Goal: Task Accomplishment & Management: Manage account settings

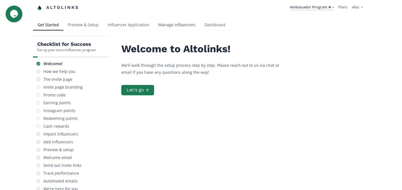
click at [161, 30] on link "Manage Influencers" at bounding box center [177, 25] width 46 height 11
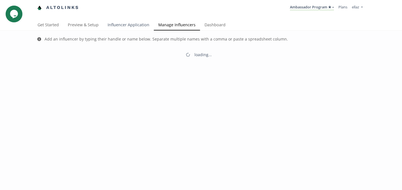
click at [146, 28] on link "Influencer Application" at bounding box center [128, 25] width 51 height 11
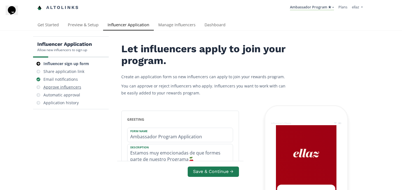
click at [74, 87] on div "Approve influencers" at bounding box center [62, 88] width 38 height 6
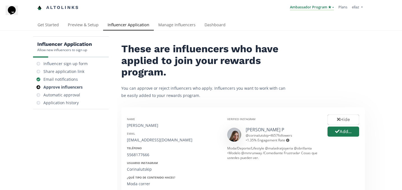
click at [304, 7] on link "Ambassador Program ★" at bounding box center [312, 7] width 44 height 6
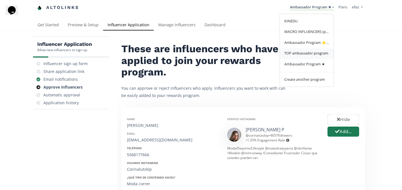
click at [294, 56] on span "TOP ambassador program" at bounding box center [306, 53] width 44 height 5
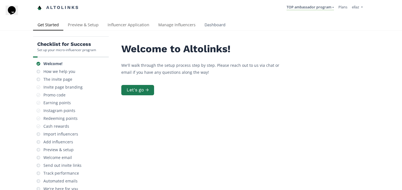
click at [203, 27] on link "Dashboard" at bounding box center [215, 25] width 30 height 11
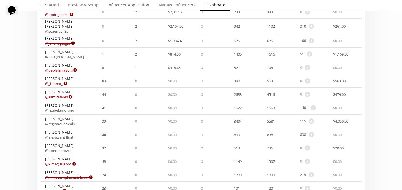
scroll to position [240, 0]
click at [68, 135] on link "@ alexa.santillant" at bounding box center [59, 137] width 28 height 5
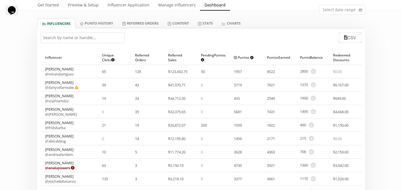
scroll to position [0, 0]
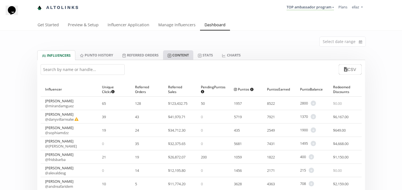
click at [179, 59] on link "Content" at bounding box center [178, 55] width 30 height 10
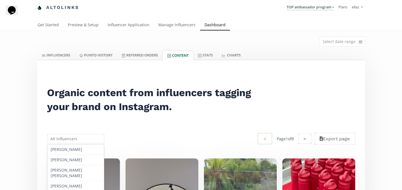
click at [66, 137] on input "text" at bounding box center [75, 139] width 59 height 11
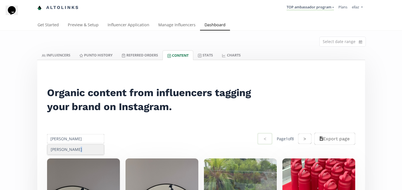
click at [72, 148] on div "Alexa Santillan" at bounding box center [75, 150] width 57 height 10
type input "Alexa Santillan"
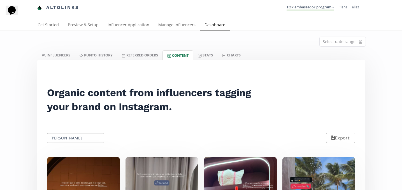
click at [301, 12] on li "TOP ambassador program KINEDU MACRO INFLUENCERS (prog ventas) Ambassador Progra…" at bounding box center [310, 7] width 52 height 11
click at [301, 10] on link "TOP ambassador program" at bounding box center [310, 7] width 47 height 6
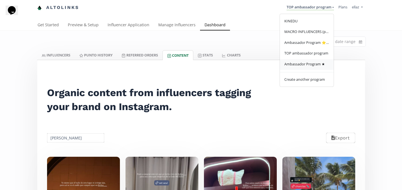
click at [311, 64] on span "Ambassador Program ★" at bounding box center [304, 64] width 41 height 5
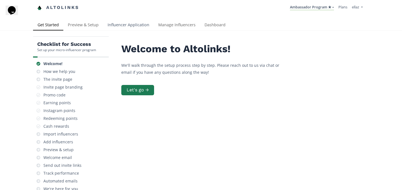
click at [111, 26] on link "Influencer Application" at bounding box center [128, 25] width 51 height 11
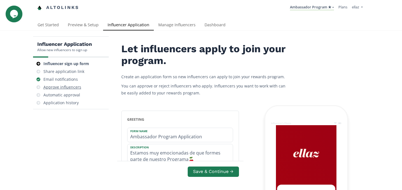
click at [69, 85] on div "Approve influencers" at bounding box center [62, 88] width 38 height 6
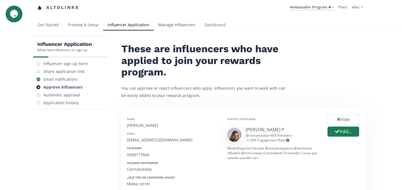
click at [170, 27] on link "Manage Influencers" at bounding box center [177, 25] width 46 height 11
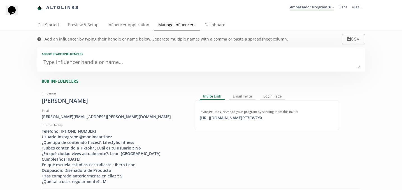
scroll to position [16, 0]
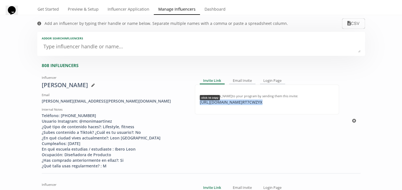
click at [225, 103] on div "[URL][DOMAIN_NAME] RT7CWZYX click to copy" at bounding box center [230, 103] width 69 height 6
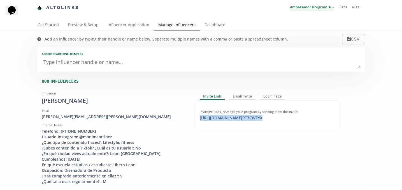
click at [297, 9] on link "Ambassador Program ★" at bounding box center [312, 7] width 44 height 6
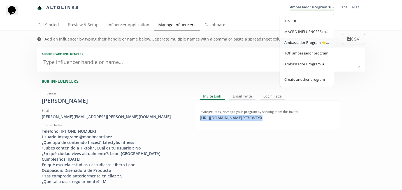
click at [314, 45] on span "Ambassador Program ⭐️⭐️" at bounding box center [306, 42] width 45 height 5
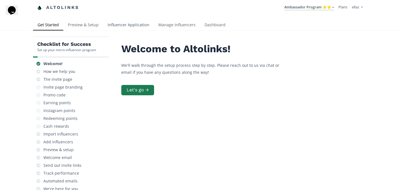
click at [114, 23] on link "Influencer Application" at bounding box center [128, 25] width 51 height 11
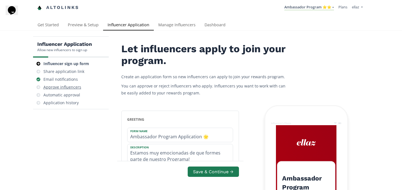
click at [70, 87] on div "Approve influencers" at bounding box center [62, 88] width 38 height 6
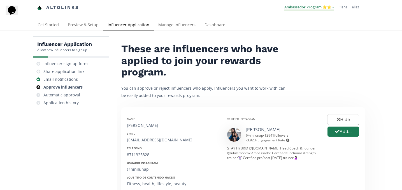
click at [299, 9] on link "Ambassador Program ⭐️⭐️" at bounding box center [309, 7] width 50 height 6
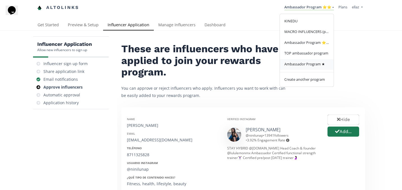
click at [308, 63] on span "Ambassador Program ★" at bounding box center [304, 64] width 41 height 5
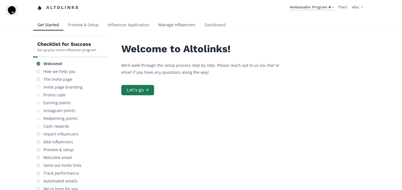
click at [170, 27] on link "Manage Influencers" at bounding box center [177, 25] width 46 height 11
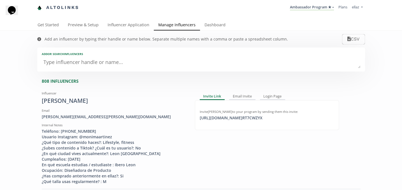
click at [224, 18] on div "Altolinks Ambassador Program ★ [GEOGRAPHIC_DATA] MACRO INFLUENCERS (prog ventas…" at bounding box center [201, 10] width 402 height 20
click at [217, 27] on link "Dashboard" at bounding box center [215, 25] width 30 height 11
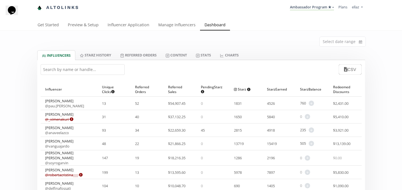
click at [101, 70] on input "text" at bounding box center [83, 69] width 84 height 11
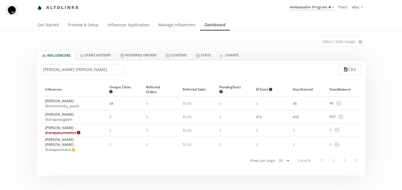
type input "[PERSON_NAME]"
click at [75, 107] on link "@ inmotionby_paula" at bounding box center [62, 106] width 34 height 5
click at [179, 53] on link "Content" at bounding box center [176, 55] width 30 height 10
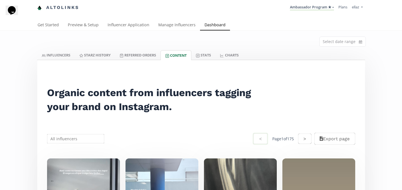
click at [85, 140] on input "text" at bounding box center [75, 139] width 59 height 11
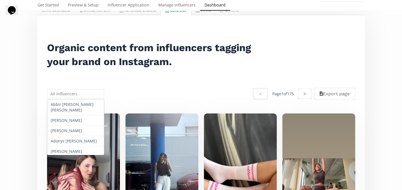
scroll to position [48, 0]
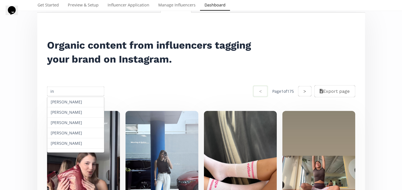
type input "i"
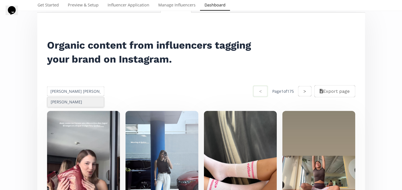
click at [83, 103] on div "Ana Paula Aboytes" at bounding box center [75, 102] width 57 height 10
type input "Ana Paula Aboytes"
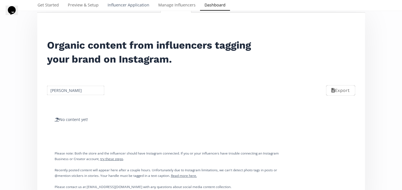
scroll to position [0, 0]
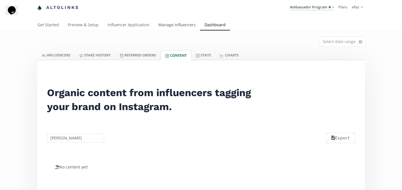
click at [162, 27] on link "Manage Influencers" at bounding box center [177, 25] width 46 height 11
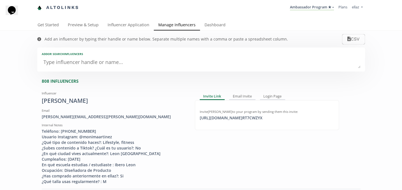
click at [117, 66] on textarea at bounding box center [201, 62] width 319 height 11
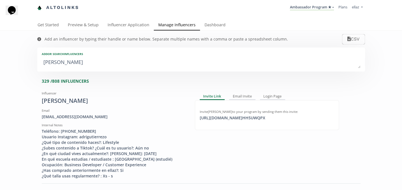
type textarea "[PERSON_NAME]"
type input "[PERSON_NAME]"
type textarea "[PERSON_NAME]"
type input "[PERSON_NAME]"
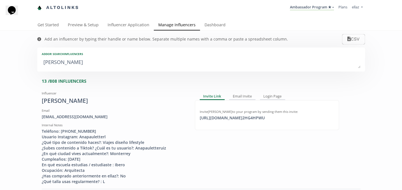
type textarea "[PERSON_NAME] pa"
type input "[PERSON_NAME] pa"
type textarea "[PERSON_NAME]"
type input "[PERSON_NAME]"
type textarea "[PERSON_NAME]"
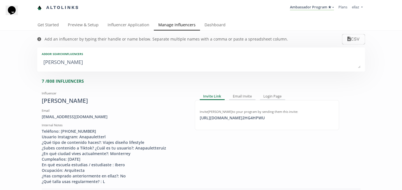
type input "[PERSON_NAME]"
type textarea "[PERSON_NAME]"
type input "[PERSON_NAME]"
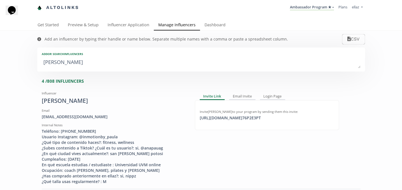
type textarea "[PERSON_NAME] a"
type input "[PERSON_NAME] a"
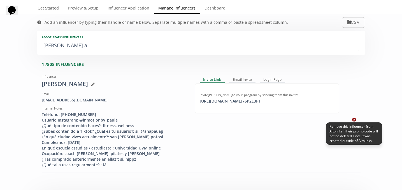
click at [353, 120] on icon at bounding box center [354, 120] width 4 height 4
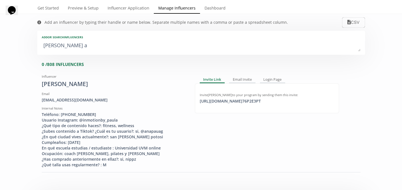
click at [76, 48] on textarea "[PERSON_NAME] a" at bounding box center [201, 45] width 319 height 11
type textarea "[PERSON_NAME]"
type input "[PERSON_NAME]"
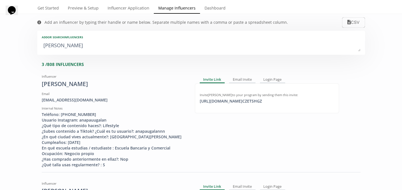
click at [76, 48] on textarea "[PERSON_NAME]" at bounding box center [201, 45] width 319 height 11
type textarea "[PERSON_NAME]"
type input "[PERSON_NAME]"
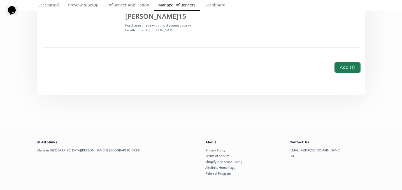
scroll to position [0, 0]
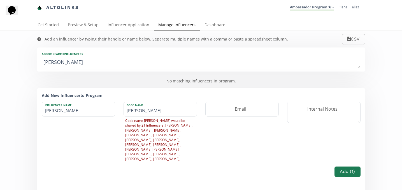
click at [79, 62] on textarea "[PERSON_NAME]" at bounding box center [201, 62] width 319 height 11
type textarea "[PERSON_NAME]"
type input "[PERSON_NAME]"
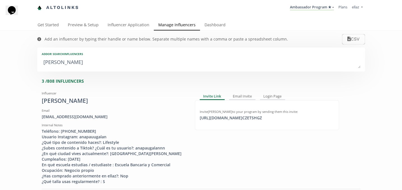
click at [88, 61] on textarea "[PERSON_NAME]" at bounding box center [201, 62] width 319 height 11
type textarea "[PERSON_NAME] a"
type input "[PERSON_NAME] a"
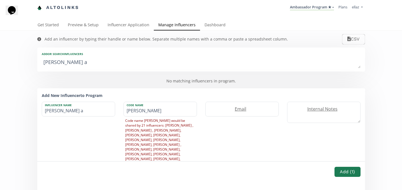
click at [213, 18] on div "Altolinks Ambassador Program ★ [GEOGRAPHIC_DATA] MACRO INFLUENCERS (prog ventas…" at bounding box center [201, 10] width 402 height 20
click at [213, 22] on link "Dashboard" at bounding box center [215, 25] width 30 height 11
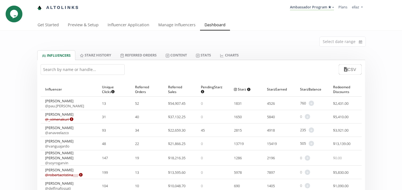
click at [94, 69] on input "text" at bounding box center [83, 69] width 84 height 11
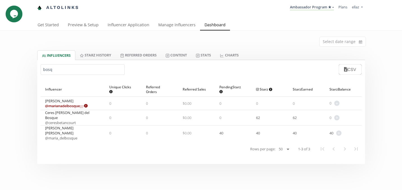
type input "bosq"
click at [177, 56] on link "Content" at bounding box center [176, 55] width 30 height 10
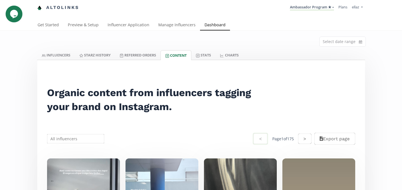
click at [80, 139] on input "text" at bounding box center [75, 139] width 59 height 11
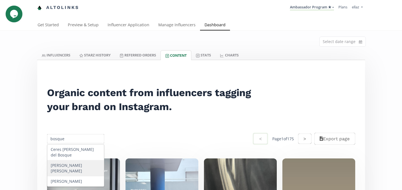
click at [87, 164] on div "[PERSON_NAME] [PERSON_NAME]" at bounding box center [75, 169] width 57 height 16
type input "[PERSON_NAME] [PERSON_NAME]"
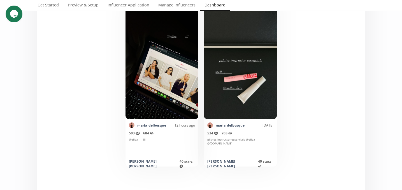
scroll to position [9, 0]
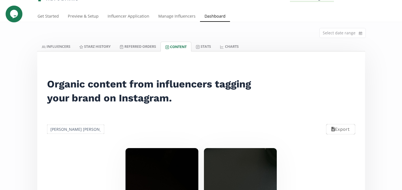
click at [71, 131] on input "[PERSON_NAME] [PERSON_NAME]" at bounding box center [75, 129] width 59 height 11
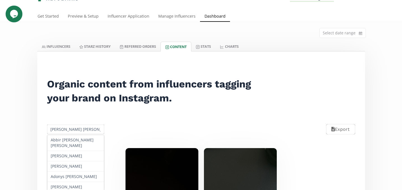
click at [71, 131] on input "[PERSON_NAME] [PERSON_NAME]" at bounding box center [75, 129] width 59 height 11
click at [55, 46] on link "INFLUENCERS" at bounding box center [56, 47] width 38 height 10
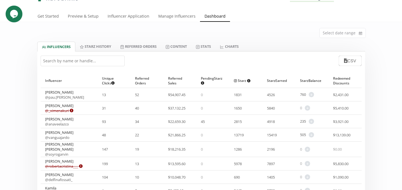
click at [77, 66] on input "text" at bounding box center [83, 61] width 84 height 11
paste input "[PERSON_NAME] [PERSON_NAME]"
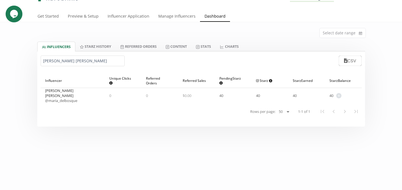
type input "[PERSON_NAME] [PERSON_NAME]"
click at [339, 96] on span "+" at bounding box center [338, 95] width 5 height 5
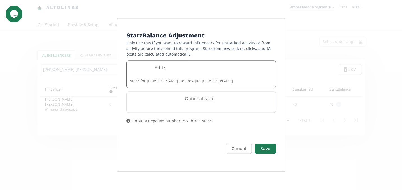
click at [160, 71] on label "Add *" at bounding box center [159, 68] width 64 height 6
type input "50"
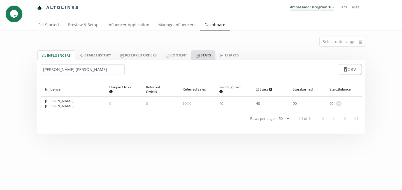
click at [202, 53] on link "Stats" at bounding box center [203, 55] width 24 height 10
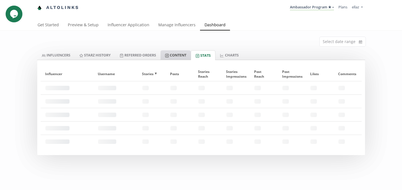
click at [183, 53] on link "Content" at bounding box center [175, 55] width 30 height 10
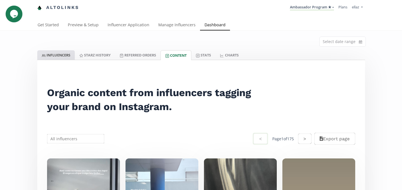
click at [55, 52] on link "INFLUENCERS" at bounding box center [56, 55] width 38 height 10
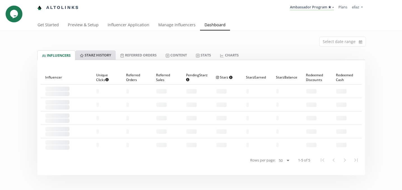
click at [94, 58] on link "Starz HISTORY" at bounding box center [95, 55] width 40 height 10
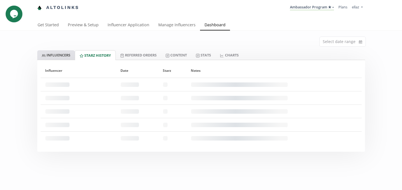
click at [63, 57] on link "INFLUENCERS" at bounding box center [56, 55] width 38 height 10
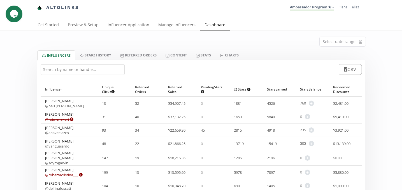
click at [81, 75] on div "CSV" at bounding box center [201, 69] width 328 height 19
click at [78, 71] on input "text" at bounding box center [83, 69] width 84 height 11
paste input "tania paulett"
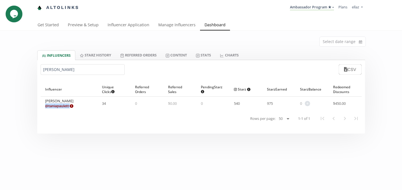
drag, startPoint x: 75, startPoint y: 107, endPoint x: 45, endPoint y: 107, distance: 30.0
click at [45, 107] on span "@ taniapaulett Expired or disconnected. Please ask influencer to reconnect." at bounding box center [59, 106] width 28 height 5
copy link "@ taniapaulett"
click at [64, 73] on input "tania paulett" at bounding box center [83, 69] width 84 height 11
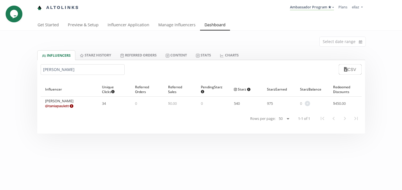
click at [64, 73] on input "tania paulett" at bounding box center [83, 69] width 84 height 11
paste input "maria jose ovz"
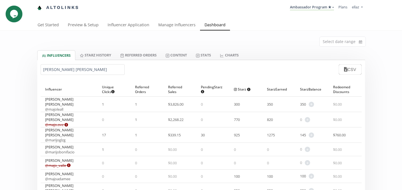
click at [52, 69] on input "maria jose" at bounding box center [83, 69] width 84 height 11
paste input "lorea luisa"
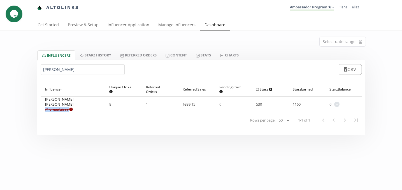
copy link "@ loreaaluisaa"
drag, startPoint x: 75, startPoint y: 106, endPoint x: 45, endPoint y: 106, distance: 30.5
click at [45, 107] on span "@ loreaaluisaa Expired or disconnected. Please ask influencer to reconnect." at bounding box center [72, 109] width 55 height 5
click at [53, 71] on input "lorea luisa" at bounding box center [83, 69] width 84 height 11
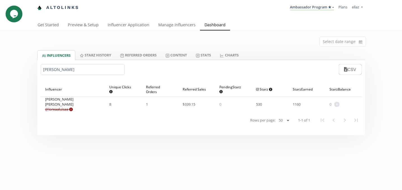
click at [53, 71] on input "lorea luisa" at bounding box center [83, 69] width 84 height 11
paste input "renata guzman"
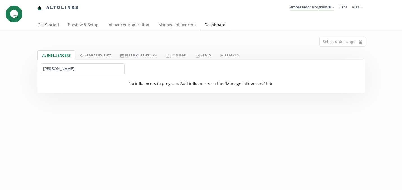
click at [58, 70] on input "renata guzman" at bounding box center [83, 69] width 84 height 11
paste input "aquel benavides"
type input "r"
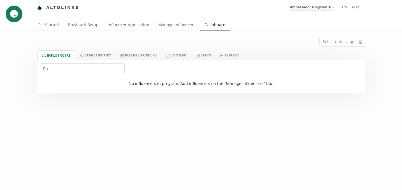
type input "R"
click at [48, 71] on input "raque" at bounding box center [83, 69] width 84 height 11
paste input "valeria valdez"
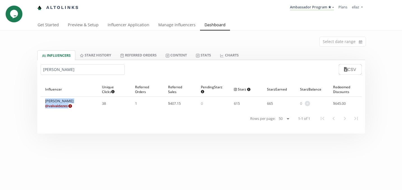
drag, startPoint x: 74, startPoint y: 107, endPoint x: 38, endPoint y: 107, distance: 35.6
click at [38, 107] on div "Influencer ▲ Unique Clicks Does not count clicks from bots. Multiple clicks fro…" at bounding box center [201, 106] width 328 height 55
copy div "Valeria Valdez @ valvaldezes"
click at [68, 103] on div "Valeria Valdez @ valvaldezes Expired or disconnected. Please ask influencer to …" at bounding box center [59, 104] width 28 height 10
drag, startPoint x: 76, startPoint y: 104, endPoint x: 47, endPoint y: 104, distance: 29.4
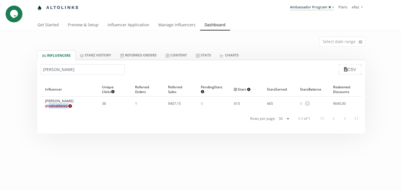
click at [47, 104] on div "Valeria Valdez @ valvaldezes Expired or disconnected. Please ask influencer to …" at bounding box center [69, 103] width 57 height 13
click at [76, 108] on div "Valeria Valdez @ valvaldezes Expired or disconnected. Please ask influencer to …" at bounding box center [69, 103] width 57 height 13
copy link "@ valvaldezes"
drag, startPoint x: 74, startPoint y: 106, endPoint x: 41, endPoint y: 106, distance: 33.6
click at [41, 106] on div "Valeria Valdez @ valvaldezes Expired or disconnected. Please ask influencer to …" at bounding box center [69, 103] width 57 height 13
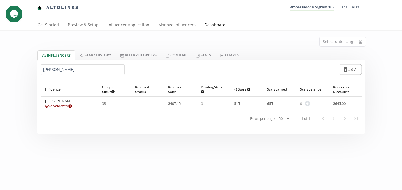
click at [66, 66] on input "valeria valdez" at bounding box center [83, 69] width 84 height 11
paste input "constanza malo"
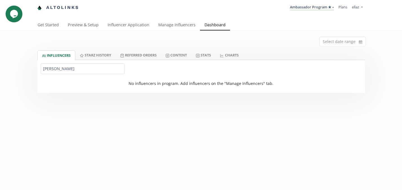
click at [60, 71] on input "constanza malo" at bounding box center [83, 69] width 84 height 11
paste input ""Valeria Wong ""
click at [45, 68] on input ""Valeria Wong" at bounding box center [83, 69] width 84 height 11
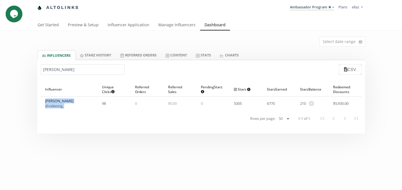
drag, startPoint x: 66, startPoint y: 106, endPoint x: 40, endPoint y: 106, distance: 26.3
click at [40, 106] on div "Influencer ▲ Unique Clicks Does not count clicks from bots. Multiple clicks fro…" at bounding box center [201, 106] width 328 height 55
copy div "Valeria Wong @ valwong_"
click at [73, 110] on div "Valeria Wong @ valwong_" at bounding box center [69, 103] width 57 height 13
drag, startPoint x: 70, startPoint y: 108, endPoint x: 44, endPoint y: 108, distance: 25.8
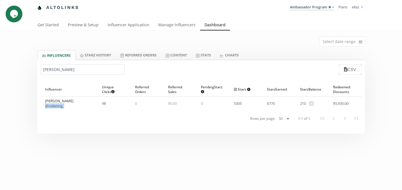
click at [44, 108] on div "Valeria Wong @ valwong_" at bounding box center [69, 103] width 57 height 13
copy link "@ valwong_"
click at [65, 68] on input "Valeria Wong" at bounding box center [83, 69] width 84 height 11
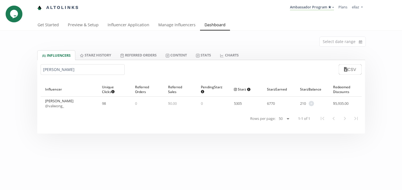
paste input "Tiffany Mancebo"
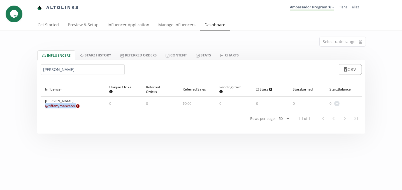
drag, startPoint x: 81, startPoint y: 108, endPoint x: 43, endPoint y: 108, distance: 38.4
click at [43, 108] on div "Tiffany Mancebo @ tiffanymancebo Expired or disconnected. Please ask influencer…" at bounding box center [73, 103] width 64 height 13
copy link "@ tiffanymancebo"
click at [43, 75] on input "Tiffany Mancebo" at bounding box center [83, 69] width 84 height 11
click at [48, 73] on input "Tiffany Mancebo" at bounding box center [83, 69] width 84 height 11
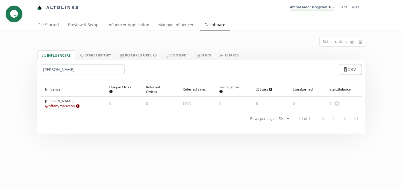
click at [48, 73] on input "Tiffany Mancebo" at bounding box center [83, 69] width 84 height 11
paste input "Maria Fernanda baena"
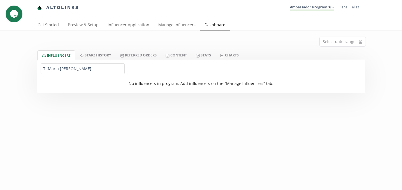
click at [48, 73] on input "TifMaria Fernanda baena" at bounding box center [83, 69] width 84 height 11
paste input "text"
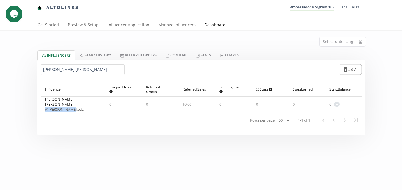
drag, startPoint x: 75, startPoint y: 106, endPoint x: 45, endPoint y: 106, distance: 30.2
click at [45, 107] on span "@ fernanda.bdz" at bounding box center [72, 109] width 55 height 5
copy link "@ fernanda.bdz"
click at [61, 71] on input "Maria Fernanda baena" at bounding box center [83, 69] width 84 height 11
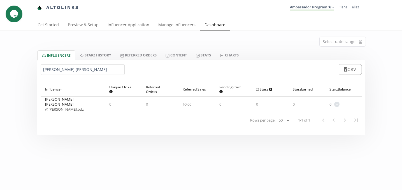
click at [61, 71] on input "Maria Fernanda baena" at bounding box center [83, 69] width 84 height 11
paste input "Aline olver"
copy link "@ alineeolveraa"
drag, startPoint x: 79, startPoint y: 106, endPoint x: 45, endPoint y: 106, distance: 34.2
click at [45, 106] on div "Aline Olvera @ alineeolveraa Expired or disconnected. Please ask influencer to …" at bounding box center [73, 103] width 64 height 13
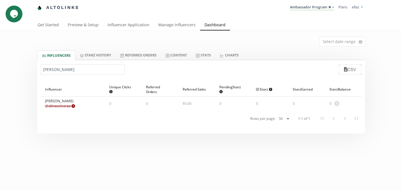
click at [68, 70] on input "Aline olvera" at bounding box center [83, 69] width 84 height 11
paste input "Fernanda cervantes"
copy link "@ fer.cervantess"
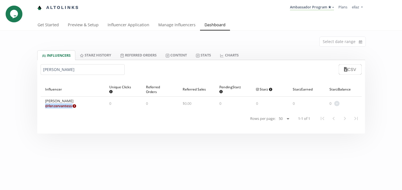
drag, startPoint x: 82, startPoint y: 106, endPoint x: 45, endPoint y: 106, distance: 37.0
click at [45, 106] on span "@ fer.cervantess Expired or disconnected. Please ask influencer to reconnect." at bounding box center [60, 106] width 31 height 5
click at [61, 76] on div "Fernanda cervantes CSV" at bounding box center [201, 69] width 328 height 19
click at [58, 71] on input "Fernanda cervantes" at bounding box center [83, 69] width 84 height 11
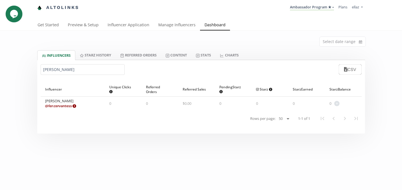
click at [58, 71] on input "Fernanda cervantes" at bounding box center [83, 69] width 84 height 11
paste input "Jimena galan"
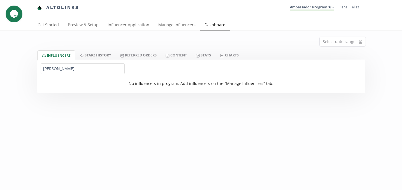
click at [50, 67] on input "Jimena galan" at bounding box center [83, 69] width 84 height 11
paste input "Vanessa Alem"
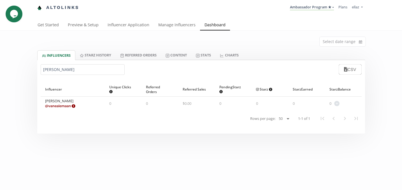
drag, startPoint x: 79, startPoint y: 109, endPoint x: 42, endPoint y: 109, distance: 37.2
click at [42, 109] on div "Vanessa Aleman @ vanealemaan Expired or disconnected. Please ask influencer to …" at bounding box center [73, 103] width 64 height 13
drag, startPoint x: 79, startPoint y: 107, endPoint x: 46, endPoint y: 107, distance: 33.6
click at [46, 107] on div "Vanessa Aleman @ vanealemaan Expired or disconnected. Please ask influencer to …" at bounding box center [73, 103] width 64 height 13
click at [57, 69] on input "Vanessa Aleman" at bounding box center [83, 69] width 84 height 11
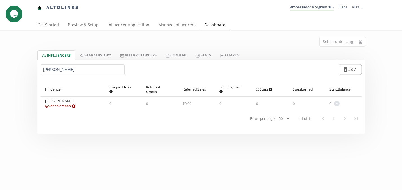
click at [57, 69] on input "Vanessa Aleman" at bounding box center [83, 69] width 84 height 11
paste input "Ximena Duarte Correa"
drag, startPoint x: 74, startPoint y: 107, endPoint x: 45, endPoint y: 107, distance: 30.0
click at [45, 107] on div "Ximena Duarte Correa @ ximenadrte Expired or disconnected. Please ask influence…" at bounding box center [73, 103] width 64 height 13
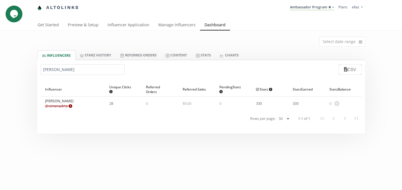
click at [69, 74] on input "Ximena Duarte Correa" at bounding box center [83, 69] width 84 height 11
click at [65, 70] on input "Ximena Duarte Correa" at bounding box center [83, 69] width 84 height 11
paste input "Valeria Lago"
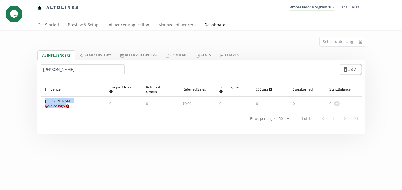
drag, startPoint x: 77, startPoint y: 105, endPoint x: 38, endPoint y: 105, distance: 38.9
click at [38, 105] on div "Influencer ▲ Unique Clicks Does not count clicks from bots. Multiple clicks fro…" at bounding box center [201, 106] width 328 height 55
click at [83, 104] on div "Valeria Lago @ valee.lago Expired or disconnected. Please ask influencer to rec…" at bounding box center [73, 103] width 64 height 13
drag, startPoint x: 74, startPoint y: 105, endPoint x: 43, endPoint y: 106, distance: 31.1
click at [43, 106] on div "Valeria Lago @ valee.lago Expired or disconnected. Please ask influencer to rec…" at bounding box center [73, 103] width 64 height 13
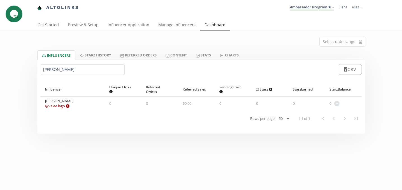
click at [65, 71] on input "Valeria Lago" at bounding box center [83, 69] width 84 height 11
paste input "Fernanda Callejo"
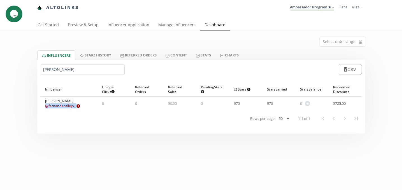
drag, startPoint x: 83, startPoint y: 107, endPoint x: 46, endPoint y: 107, distance: 37.0
click at [46, 107] on div "Fernanda Callejo @ fernandacallejo_ Expired or disconnected. Please ask influen…" at bounding box center [69, 103] width 57 height 13
click at [59, 75] on input "Fernanda Callejo" at bounding box center [83, 69] width 84 height 11
click at [55, 69] on input "Fernanda Callejo" at bounding box center [83, 69] width 84 height 11
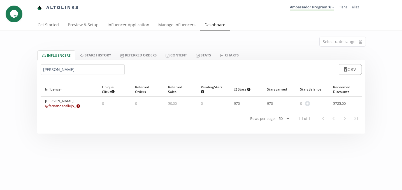
click at [55, 69] on input "Fernanda Callejo" at bounding box center [83, 69] width 84 height 11
paste input "Eugenia Carreón"
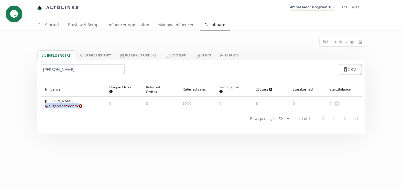
drag, startPoint x: 87, startPoint y: 108, endPoint x: 45, endPoint y: 108, distance: 41.4
click at [45, 108] on div "Eugenia Carreón @ eugeniacarreonm Expired or disconnected. Please ask influence…" at bounding box center [73, 103] width 64 height 13
click at [64, 71] on input "Eugenia Carreón" at bounding box center [83, 69] width 84 height 11
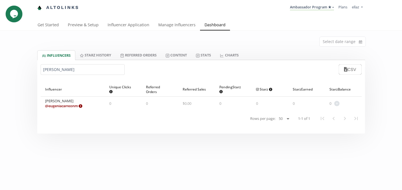
paste input "Izumi Zavala"
drag, startPoint x: 74, startPoint y: 105, endPoint x: 43, endPoint y: 105, distance: 31.4
click at [43, 105] on div "Izumi Zavala @ izumi.zavala Expired or disconnected. Please ask influencer to r…" at bounding box center [73, 103] width 64 height 13
click at [50, 70] on input "Izumi Zavala" at bounding box center [83, 69] width 84 height 11
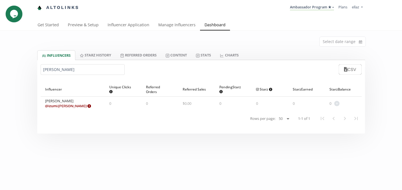
click at [50, 70] on input "Izumi Zavala" at bounding box center [83, 69] width 84 height 11
paste input "Valentina Pinglo"
drag, startPoint x: 73, startPoint y: 106, endPoint x: 43, endPoint y: 106, distance: 30.2
click at [43, 106] on div "Valentina Pinglo @ valepinglo Expired or disconnected. Please ask influencer to…" at bounding box center [73, 103] width 64 height 13
click at [52, 73] on input "Valentina Pinglo" at bounding box center [83, 69] width 84 height 11
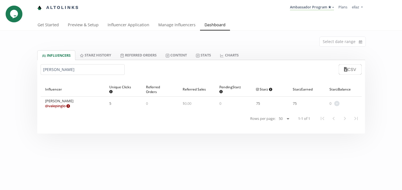
click at [52, 73] on input "Valentina Pinglo" at bounding box center [83, 69] width 84 height 11
paste input "Cosette Corona"
drag, startPoint x: 83, startPoint y: 106, endPoint x: 45, endPoint y: 106, distance: 37.8
click at [45, 106] on div "Cosette Corona @ cosette.corona Expired or disconnected. Please ask influencer …" at bounding box center [73, 103] width 64 height 13
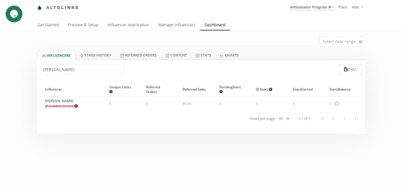
click at [50, 75] on div "Cosette Corona CSV" at bounding box center [201, 69] width 328 height 19
click at [53, 70] on input "Cosette Corona" at bounding box center [83, 69] width 84 height 11
paste input "Melissa Marfil"
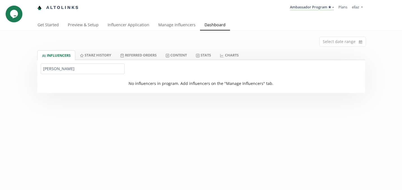
click at [64, 71] on input "Melissa Marfil" at bounding box center [83, 69] width 84 height 11
paste input "ontserrat Ricardez"
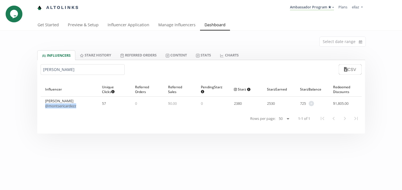
drag, startPoint x: 79, startPoint y: 108, endPoint x: 45, endPoint y: 108, distance: 34.2
click at [45, 108] on span "@ montsericardezz" at bounding box center [60, 106] width 31 height 5
click at [61, 67] on input "Montserrat Ricardez" at bounding box center [83, 69] width 84 height 11
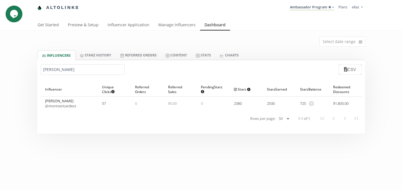
paste input "Daniella Lockwood"
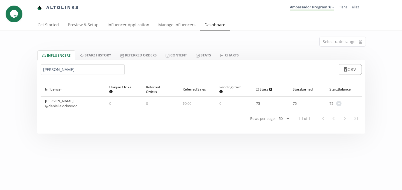
type input "Daniella Lockwood"
drag, startPoint x: 79, startPoint y: 108, endPoint x: 40, endPoint y: 108, distance: 38.6
click at [40, 108] on div "Influencer ▲ Unique Clicks Does not count clicks from bots. Multiple clicks fro…" at bounding box center [201, 106] width 328 height 55
click at [182, 52] on link "Content" at bounding box center [176, 55] width 30 height 10
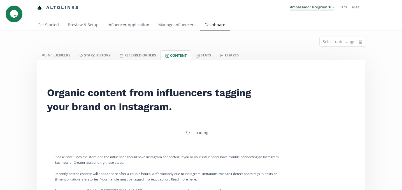
click at [131, 27] on link "Influencer Application" at bounding box center [128, 25] width 51 height 11
click at [120, 18] on div "Altolinks Ambassador Program ★ KINEDU MACRO INFLUENCERS (prog ventas) Ambassado…" at bounding box center [201, 10] width 402 height 20
click at [120, 21] on link "Influencer Application" at bounding box center [128, 25] width 51 height 11
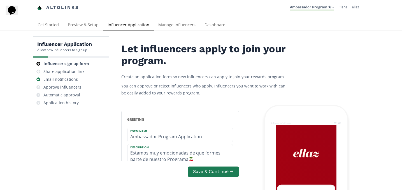
click at [72, 87] on div "Approve influencers" at bounding box center [62, 88] width 38 height 6
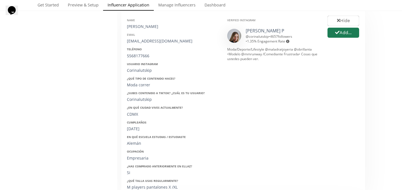
scroll to position [96, 0]
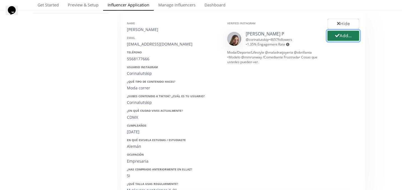
click at [344, 39] on button "Add..." at bounding box center [343, 36] width 33 height 12
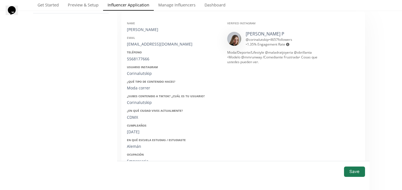
click at [137, 30] on div "[PERSON_NAME]" at bounding box center [173, 30] width 92 height 6
copy div "[PERSON_NAME]"
click at [148, 44] on div "[EMAIL_ADDRESS][DOMAIN_NAME]" at bounding box center [173, 44] width 92 height 6
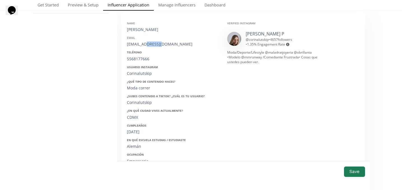
click at [148, 44] on div "[EMAIL_ADDRESS][DOMAIN_NAME]" at bounding box center [173, 44] width 92 height 6
copy div "[EMAIL_ADDRESS][DOMAIN_NAME]"
click at [134, 56] on div "Teléfono [PHONE_NUMBER]" at bounding box center [173, 55] width 92 height 11
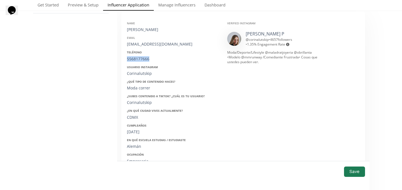
copy div "5568177666"
click at [139, 74] on div "Corinalutskip" at bounding box center [173, 74] width 92 height 6
click at [135, 74] on div "Corinalutskip" at bounding box center [173, 74] width 92 height 6
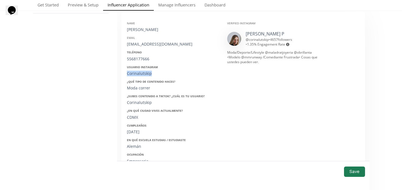
click at [135, 74] on div "Corinalutskip" at bounding box center [173, 74] width 92 height 6
copy div "Corinalutskip"
click at [134, 133] on div "[DATE]" at bounding box center [173, 132] width 92 height 6
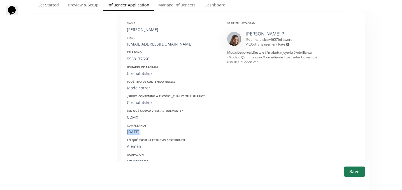
copy div "[DATE]"
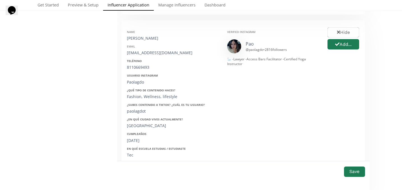
scroll to position [385, 0]
click at [348, 41] on button "Add..." at bounding box center [343, 45] width 33 height 12
click at [147, 39] on div "[PERSON_NAME]" at bounding box center [173, 39] width 92 height 6
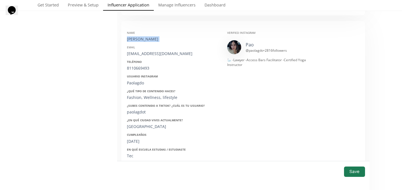
click at [147, 39] on div "[PERSON_NAME]" at bounding box center [173, 39] width 92 height 6
copy div "[PERSON_NAME]"
click at [141, 53] on div "[EMAIL_ADDRESS][DOMAIN_NAME]" at bounding box center [173, 54] width 92 height 6
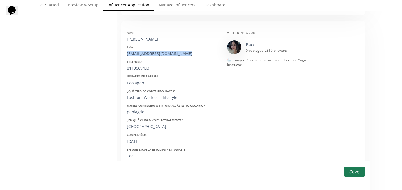
copy div "[EMAIL_ADDRESS][DOMAIN_NAME]"
click at [137, 69] on div "8110669493" at bounding box center [173, 69] width 92 height 6
copy div "8110669493"
click at [142, 53] on div "[EMAIL_ADDRESS][DOMAIN_NAME]" at bounding box center [173, 54] width 92 height 6
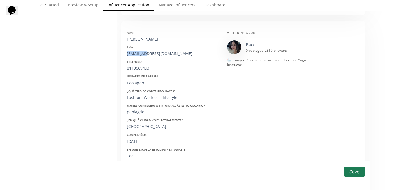
click at [142, 53] on div "[EMAIL_ADDRESS][DOMAIN_NAME]" at bounding box center [173, 54] width 92 height 6
click at [132, 83] on div "Paolagdo" at bounding box center [173, 83] width 92 height 6
copy div "Paolagdo"
click at [134, 145] on div "Name [PERSON_NAME] Email [EMAIL_ADDRESS][DOMAIN_NAME] Teléfono [PHONE_NUMBER] U…" at bounding box center [173, 115] width 100 height 177
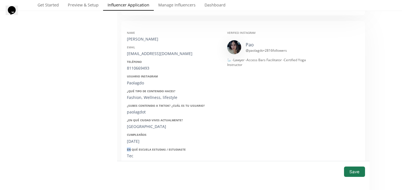
click at [134, 145] on div "Name [PERSON_NAME] Email [EMAIL_ADDRESS][DOMAIN_NAME] Teléfono [PHONE_NUMBER] U…" at bounding box center [173, 115] width 100 height 177
click at [134, 142] on div "[DATE]" at bounding box center [173, 142] width 92 height 6
copy div "[DATE]"
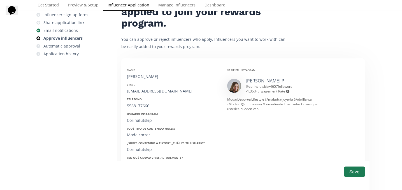
scroll to position [0, 0]
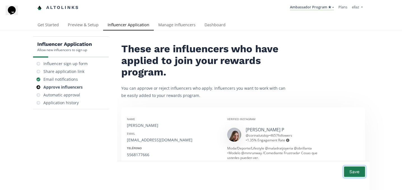
click at [356, 168] on button "Save" at bounding box center [354, 172] width 22 height 12
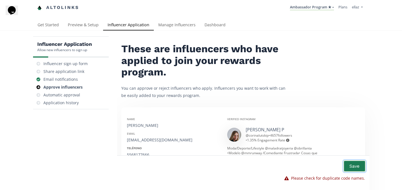
click at [359, 166] on button "Save" at bounding box center [354, 166] width 22 height 12
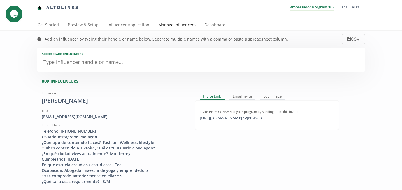
click at [309, 5] on link "Ambassador Program ★" at bounding box center [312, 7] width 44 height 6
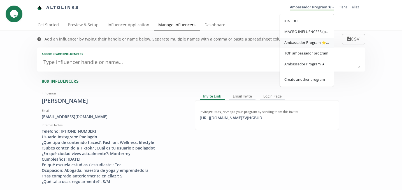
click at [309, 41] on span "Ambassador Program ⭐️⭐️" at bounding box center [306, 42] width 45 height 5
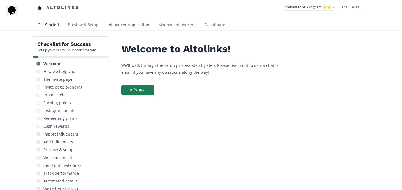
click at [125, 29] on link "Influencer Application" at bounding box center [128, 25] width 51 height 11
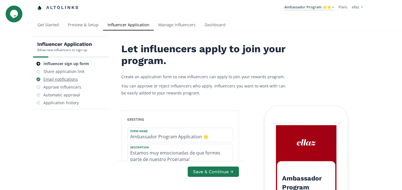
click at [74, 82] on div "Email notifications" at bounding box center [60, 80] width 34 height 6
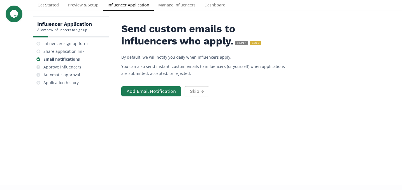
scroll to position [22, 0]
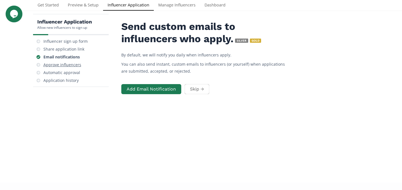
click at [66, 66] on div "Approve influencers" at bounding box center [62, 65] width 38 height 6
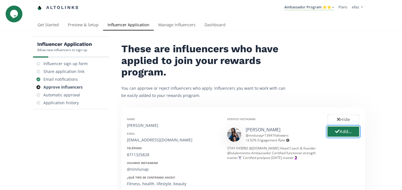
click at [349, 136] on button "Add..." at bounding box center [343, 132] width 33 height 12
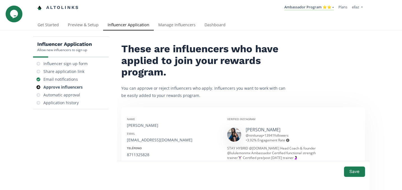
click at [131, 124] on div "Nini Luna" at bounding box center [173, 126] width 92 height 6
copy div "Nini Luna"
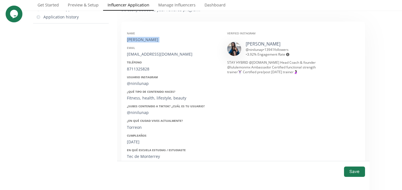
scroll to position [90, 0]
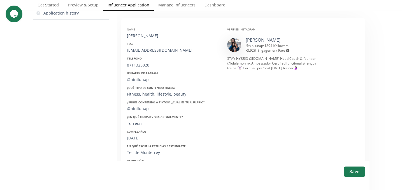
click at [157, 52] on div "nini_luna92@hotmail.com" at bounding box center [173, 51] width 92 height 6
copy div "nini_luna92@hotmail.com"
click at [132, 67] on div "8711325828" at bounding box center [173, 65] width 92 height 6
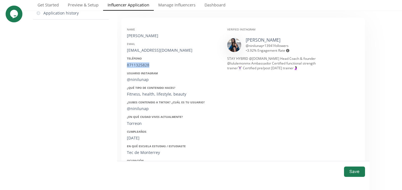
click at [132, 67] on div "8711325828" at bounding box center [173, 65] width 92 height 6
copy div "8711325828"
click at [135, 78] on div "@ninilunap" at bounding box center [173, 80] width 92 height 6
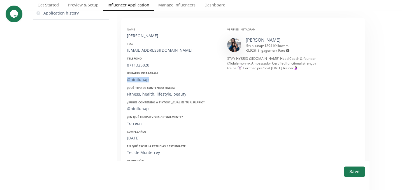
copy div "@ninilunap"
click at [134, 139] on div "26/08/1992" at bounding box center [173, 139] width 92 height 6
copy div "26/08/1992"
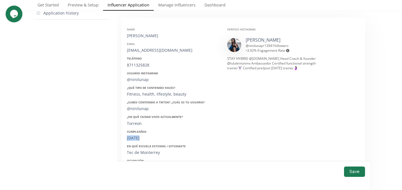
scroll to position [0, 0]
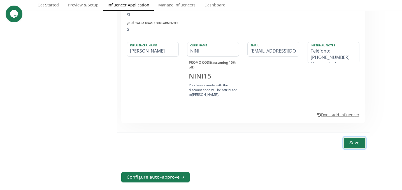
click at [360, 143] on button "Save" at bounding box center [354, 143] width 22 height 12
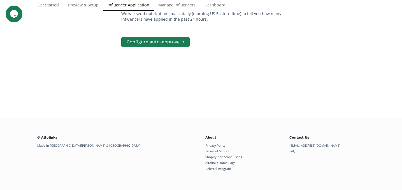
scroll to position [113, 0]
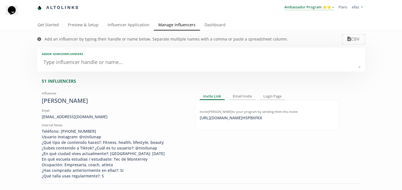
click at [312, 5] on link "Ambassador Program ⭐️⭐️" at bounding box center [309, 7] width 50 height 6
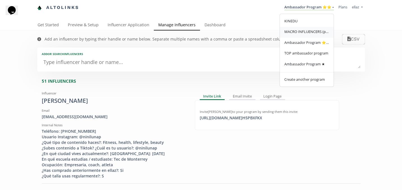
click at [313, 34] on span "MACRO INFLUENCERS (prog ventas)" at bounding box center [306, 31] width 45 height 5
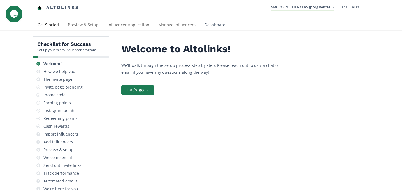
click at [207, 27] on link "Dashboard" at bounding box center [215, 25] width 30 height 11
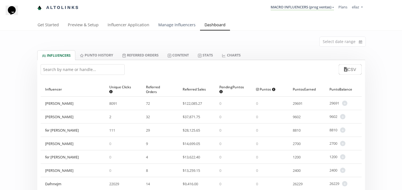
click at [168, 26] on link "Manage Influencers" at bounding box center [177, 25] width 46 height 11
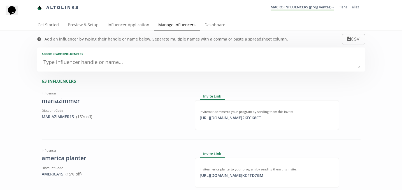
click at [128, 66] on textarea at bounding box center [201, 62] width 319 height 11
paste textarea "valsoto"
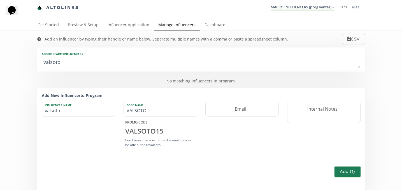
type textarea "valsoto"
click at [349, 170] on button "Add ( 1 )" at bounding box center [347, 172] width 27 height 12
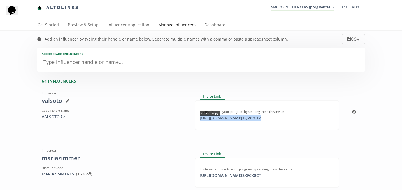
click at [219, 117] on div "[URL][DOMAIN_NAME] TQV8HJT2 click to copy" at bounding box center [230, 118] width 68 height 6
click at [294, 6] on link "MACRO INFLUENCERS (prog ventas)" at bounding box center [302, 7] width 63 height 6
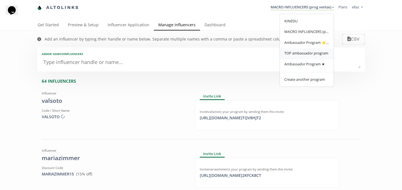
click at [316, 59] on link "TOP ambassador program" at bounding box center [307, 53] width 54 height 11
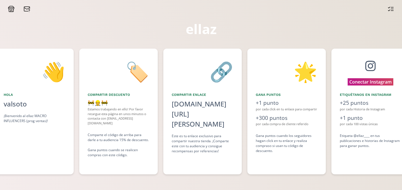
scroll to position [0, 168]
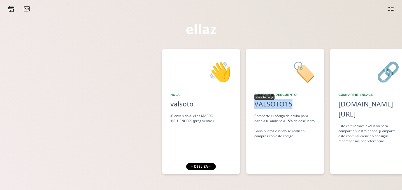
click at [281, 103] on div "VALSOTO15" at bounding box center [273, 104] width 38 height 10
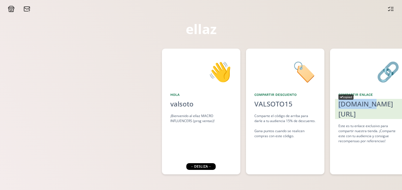
click at [366, 104] on div "[DOMAIN_NAME][URL]" at bounding box center [369, 109] width 62 height 20
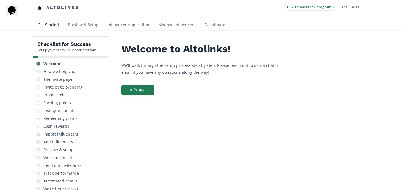
click at [312, 10] on link "TOP ambassador program" at bounding box center [310, 7] width 47 height 6
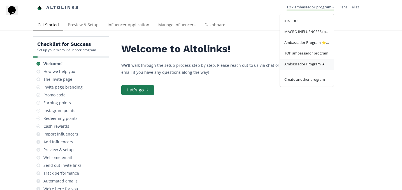
click at [315, 62] on link "Ambassador Program ★" at bounding box center [307, 64] width 54 height 11
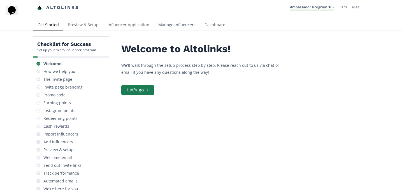
click at [173, 25] on link "Manage Influencers" at bounding box center [177, 25] width 46 height 11
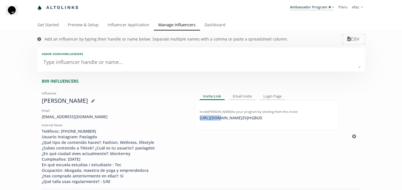
click at [217, 119] on div "https://app.altolinks.com/invite/ ZVJHGBUD click to copy" at bounding box center [230, 118] width 69 height 6
click at [224, 28] on link "Dashboard" at bounding box center [215, 25] width 30 height 11
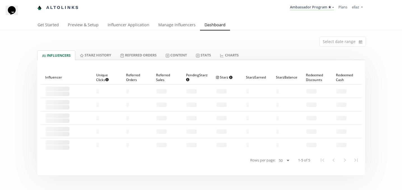
click at [181, 62] on div at bounding box center [201, 63] width 328 height 7
click at [179, 53] on link "Content" at bounding box center [176, 55] width 30 height 10
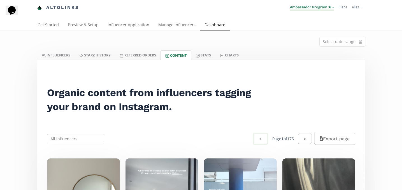
click at [309, 7] on link "Ambassador Program ★" at bounding box center [312, 7] width 44 height 6
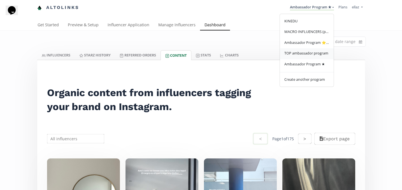
click at [303, 54] on span "TOP ambassador program" at bounding box center [306, 53] width 44 height 5
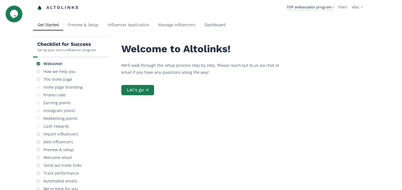
click at [211, 24] on link "Dashboard" at bounding box center [215, 25] width 30 height 11
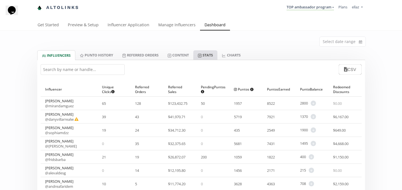
click at [207, 55] on link "Stats" at bounding box center [205, 55] width 24 height 10
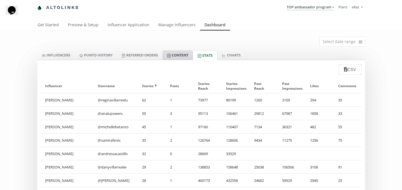
click at [181, 55] on link "Content" at bounding box center [177, 55] width 30 height 10
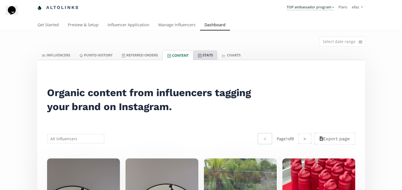
click at [207, 59] on link "Stats" at bounding box center [205, 55] width 24 height 10
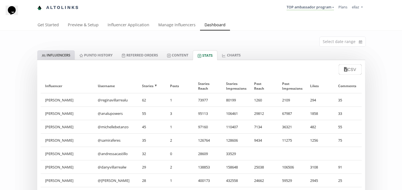
click at [70, 55] on link "INFLUENCERS" at bounding box center [56, 55] width 38 height 10
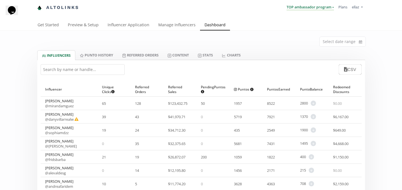
click at [318, 8] on link "TOP ambassador program" at bounding box center [310, 7] width 47 height 6
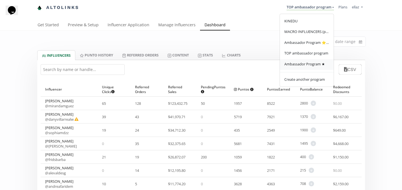
click at [308, 62] on link "Ambassador Program ★" at bounding box center [307, 64] width 54 height 11
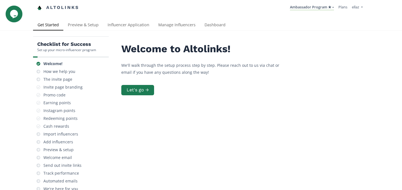
click at [222, 20] on div "Altolinks Ambassador Program ★ [GEOGRAPHIC_DATA] MACRO INFLUENCERS (prog ventas…" at bounding box center [201, 10] width 402 height 20
click at [213, 23] on link "Dashboard" at bounding box center [215, 25] width 30 height 11
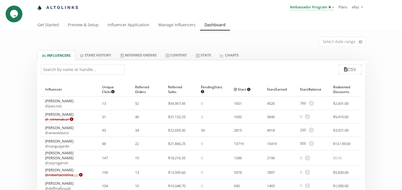
click at [297, 5] on link "Ambassador Program ★" at bounding box center [312, 7] width 44 height 6
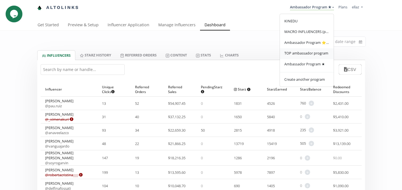
click at [304, 55] on span "TOP ambassador program" at bounding box center [306, 53] width 44 height 5
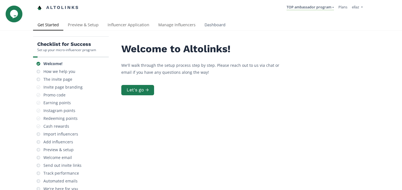
click at [207, 25] on link "Dashboard" at bounding box center [215, 25] width 30 height 11
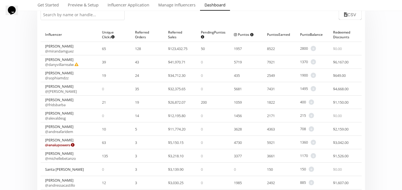
scroll to position [29, 0]
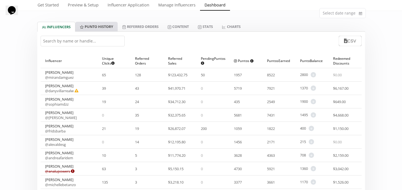
click at [108, 29] on link "Punto HISTORY" at bounding box center [96, 27] width 42 height 10
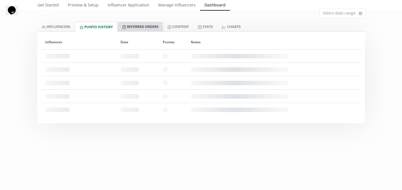
click at [129, 29] on link "Referred Orders" at bounding box center [140, 27] width 45 height 10
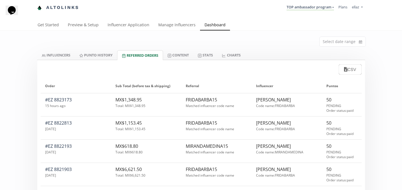
click at [65, 48] on div "Select date range" at bounding box center [201, 41] width 336 height 20
click at [61, 54] on link "INFLUENCERS" at bounding box center [56, 55] width 38 height 10
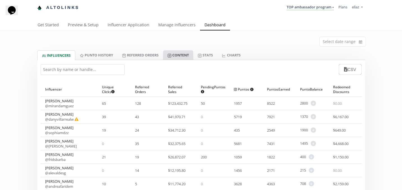
click at [193, 55] on link "Content" at bounding box center [178, 55] width 30 height 10
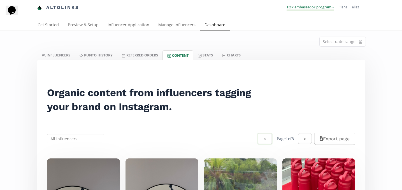
click at [316, 8] on link "TOP ambassador program" at bounding box center [310, 7] width 47 height 6
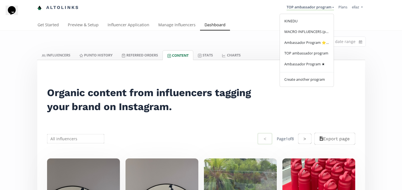
click at [315, 74] on div "KINEDU MACRO INFLUENCERS (prog ventas) Ambassador Program ⭐️⭐️ TOP ambassador p…" at bounding box center [307, 50] width 54 height 73
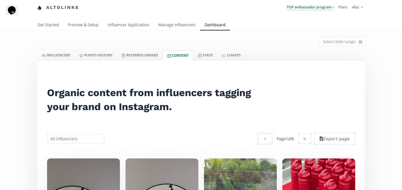
click at [310, 6] on link "TOP ambassador program" at bounding box center [310, 7] width 47 height 6
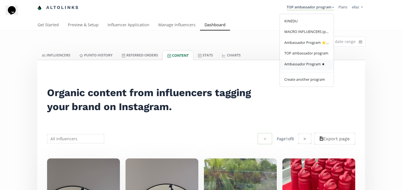
click at [321, 64] on span "Ambassador Program ★" at bounding box center [304, 64] width 41 height 5
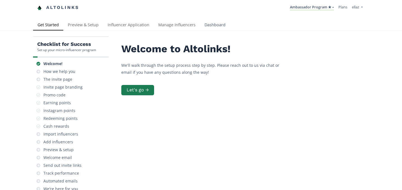
click at [210, 27] on link "Dashboard" at bounding box center [215, 25] width 30 height 11
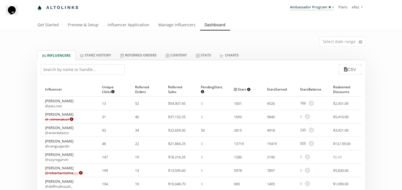
click at [55, 71] on input "text" at bounding box center [83, 69] width 84 height 11
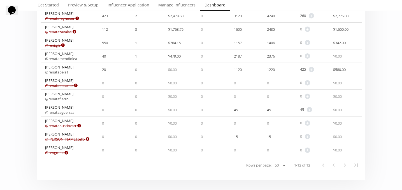
scroll to position [15, 0]
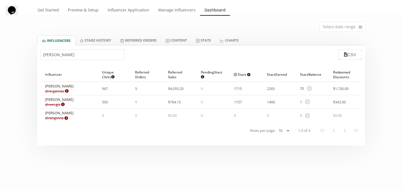
click at [87, 58] on input "renata g" at bounding box center [83, 55] width 84 height 11
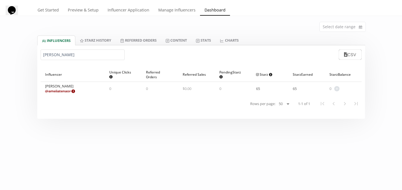
click at [52, 55] on input "amelia" at bounding box center [83, 55] width 84 height 11
click at [52, 55] on input "valeria carr" at bounding box center [83, 55] width 84 height 11
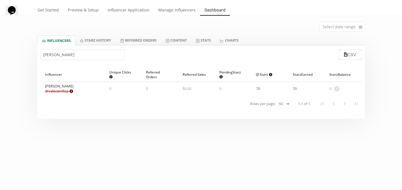
click at [52, 55] on input "valeria carr" at bounding box center [83, 55] width 84 height 11
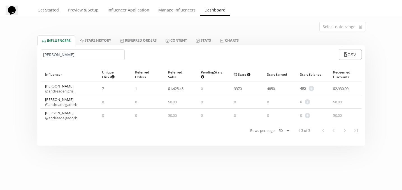
click at [91, 55] on input "andrea de" at bounding box center [83, 55] width 84 height 11
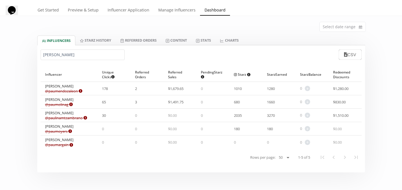
click at [62, 52] on input "paulina m" at bounding box center [83, 55] width 84 height 11
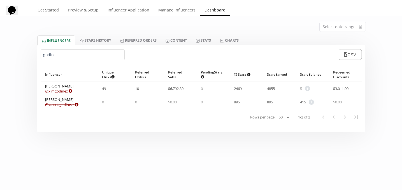
type input "godin"
click at [139, 14] on link "Influencer Application" at bounding box center [128, 10] width 51 height 11
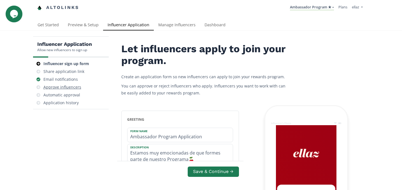
click at [56, 89] on div "Approve influencers" at bounding box center [62, 88] width 38 height 6
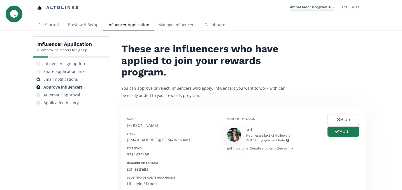
click at [138, 121] on div "Name" at bounding box center [173, 119] width 92 height 4
click at [138, 124] on div "[PERSON_NAME]" at bounding box center [173, 126] width 92 height 6
copy div "[PERSON_NAME]"
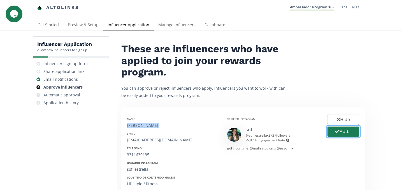
click at [336, 133] on icon "button" at bounding box center [337, 131] width 4 height 3
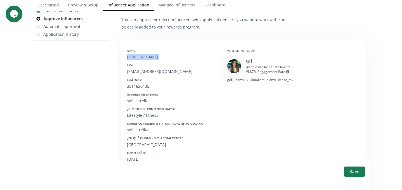
scroll to position [75, 0]
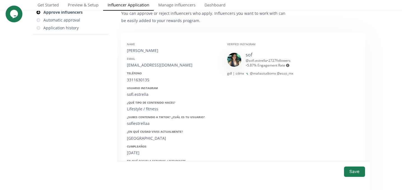
click at [160, 66] on div "contacto@maliastudio.com.mx" at bounding box center [173, 65] width 92 height 6
copy div "contacto@maliastudio.com.mx"
click at [144, 79] on div "3311630135" at bounding box center [173, 80] width 92 height 6
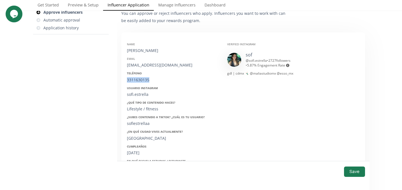
click at [144, 79] on div "3311630135" at bounding box center [173, 80] width 92 height 6
copy div "3311630135"
click at [143, 121] on div "¿Subes contenido a Tiktok? ¿Cuál es tu usuario? sofiestrellaa" at bounding box center [173, 120] width 92 height 11
copy div "sofiestrellaa"
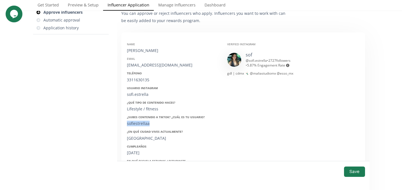
scroll to position [86, 0]
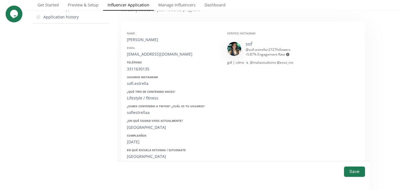
click at [138, 142] on div "22/09/2000" at bounding box center [173, 142] width 92 height 6
copy div "2000"
click at [138, 142] on div "22/09/2000" at bounding box center [173, 142] width 92 height 6
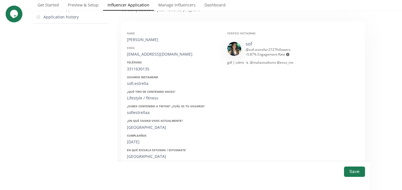
click at [138, 142] on div "22/09/2000" at bounding box center [173, 142] width 92 height 6
copy div "22/09/2000"
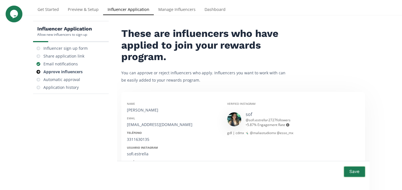
scroll to position [17, 0]
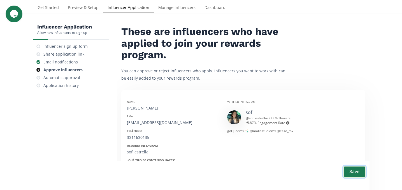
click at [355, 174] on button "Save" at bounding box center [354, 172] width 22 height 12
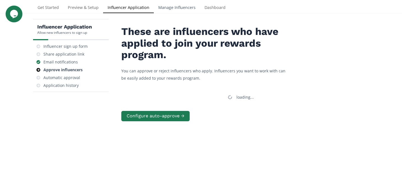
click at [186, 8] on link "Manage Influencers" at bounding box center [177, 8] width 46 height 11
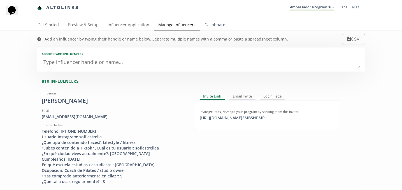
click at [205, 20] on link "Dashboard" at bounding box center [215, 25] width 30 height 11
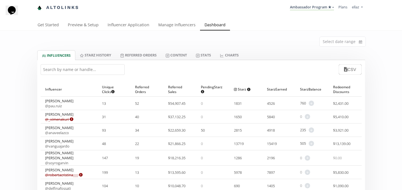
click at [88, 71] on input "text" at bounding box center [83, 69] width 84 height 11
paste input "te paso un video de como hacerlo es super sencillo!"
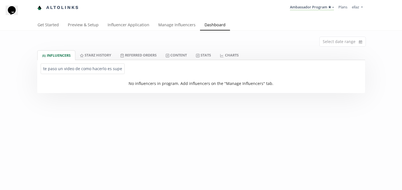
paste input "te paso un video de como hacerlo es super sencillo!"
click at [88, 71] on input "te paso un video de como hacerlo es super sencillo!te paso un video de como hac…" at bounding box center [83, 69] width 84 height 11
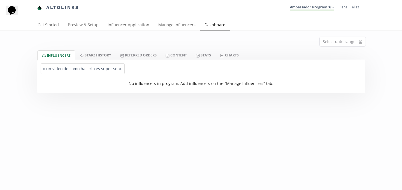
click at [88, 71] on input "te paso un video de como hacerlo es super sencillo!te paso un video de como hac…" at bounding box center [83, 69] width 84 height 11
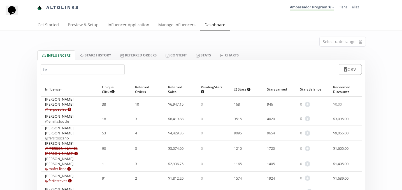
scroll to position [0, 0]
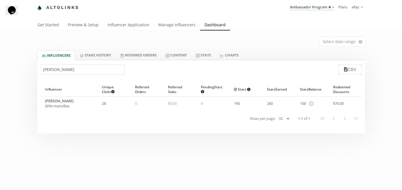
type input "fernanda man"
click at [301, 6] on link "Ambassador Program ★" at bounding box center [312, 7] width 44 height 6
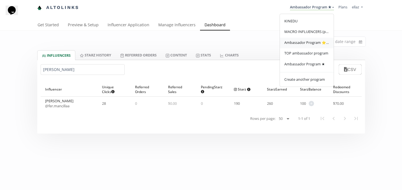
click at [319, 42] on span "Ambassador Program ⭐️⭐️" at bounding box center [306, 42] width 45 height 5
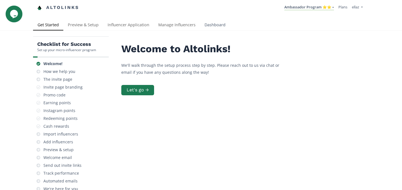
click at [214, 27] on link "Dashboard" at bounding box center [215, 25] width 30 height 11
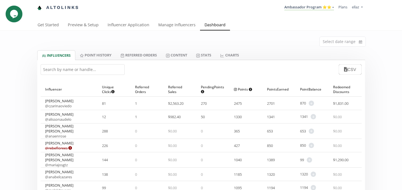
click at [100, 74] on input "text" at bounding box center [83, 69] width 84 height 11
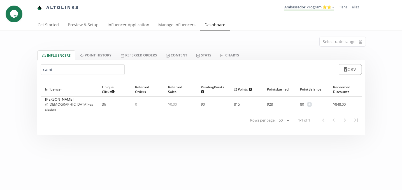
click at [74, 67] on input "cami" at bounding box center [83, 69] width 84 height 11
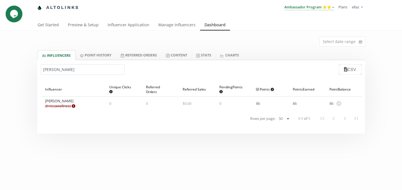
type input "nicole"
click at [306, 8] on link "Ambassador Program ⭐️⭐️" at bounding box center [309, 7] width 50 height 6
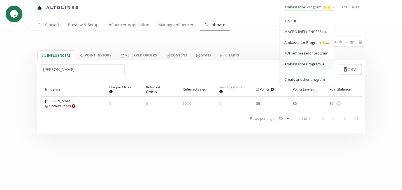
click at [313, 61] on link "Ambassador Program ★" at bounding box center [307, 64] width 54 height 11
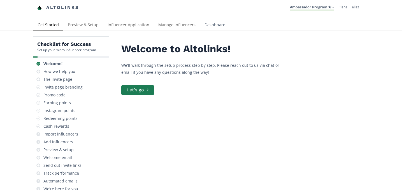
click at [220, 27] on link "Dashboard" at bounding box center [215, 25] width 30 height 11
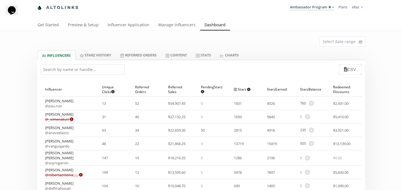
click at [60, 75] on div "CSV" at bounding box center [201, 69] width 328 height 19
click at [60, 69] on input "text" at bounding box center [83, 69] width 84 height 11
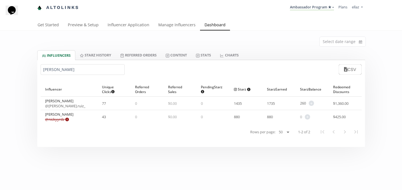
type input "[PERSON_NAME]"
click at [181, 25] on link "Manage Influencers" at bounding box center [177, 25] width 46 height 11
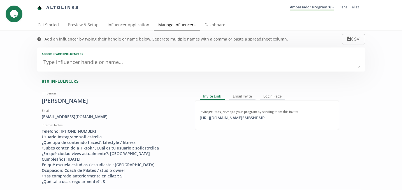
click at [106, 61] on textarea at bounding box center [201, 62] width 319 height 11
type textarea "re"
type input "re"
type input "RE"
type textarea "ren"
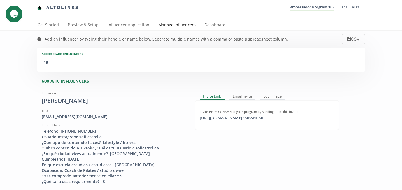
type input "ren"
type input "REN"
type textarea "rena"
type input "rena"
type input "RENA"
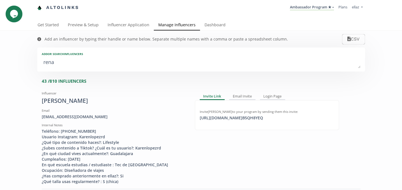
type textarea "renat"
type input "renat"
type input "RENAT"
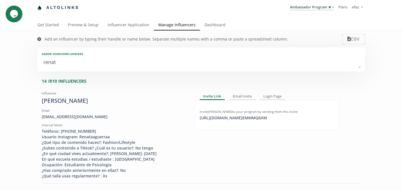
type textarea "renata"
type input "renata"
type input "RENATA"
type textarea "renata g"
type input "renata g"
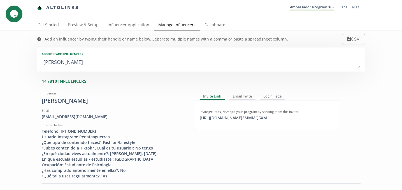
type textarea "renata gf"
type input "renata gf"
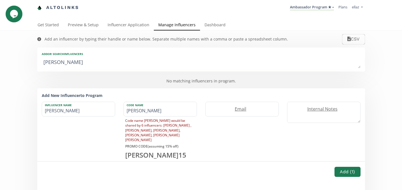
type textarea "renata gfa"
type input "renata gfa"
type textarea "renata gf"
type input "renata gf"
type textarea "renata g"
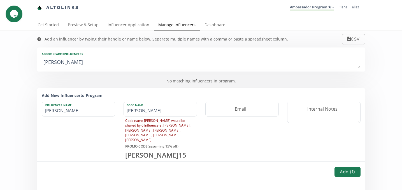
type input "renata g"
type textarea "renata ga"
type input "renata ga"
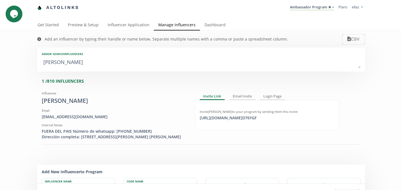
type textarea "renata gar"
type input "renata gar"
type textarea "renata garc"
type input "renata garc"
type textarea "renata garci"
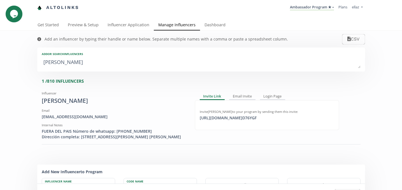
type input "renata garci"
type textarea "renata garci"
click at [220, 118] on div "https://app.altolinks.com/invite/ D76YGF click to copy" at bounding box center [228, 118] width 64 height 6
copy div "https://app"
click at [219, 25] on link "Dashboard" at bounding box center [215, 25] width 30 height 11
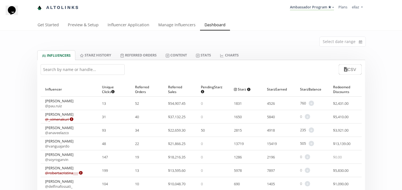
click at [76, 70] on input "text" at bounding box center [83, 69] width 84 height 11
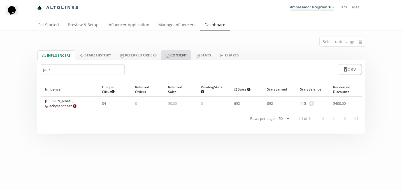
type input "jack"
click at [184, 54] on link "Content" at bounding box center [176, 55] width 30 height 10
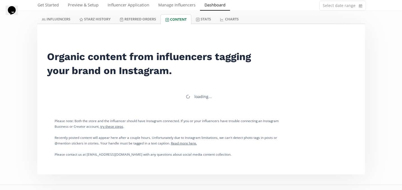
scroll to position [41, 0]
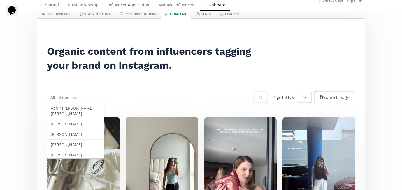
click at [83, 93] on input "text" at bounding box center [75, 97] width 59 height 11
type input "j"
type input "a"
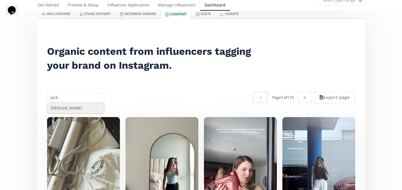
click at [74, 111] on div "[PERSON_NAME]" at bounding box center [75, 108] width 57 height 10
type input "[PERSON_NAME]"
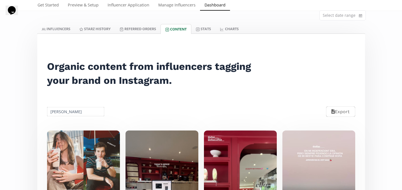
scroll to position [15, 0]
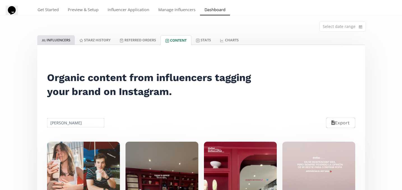
click at [64, 40] on link "INFLUENCERS" at bounding box center [56, 40] width 38 height 10
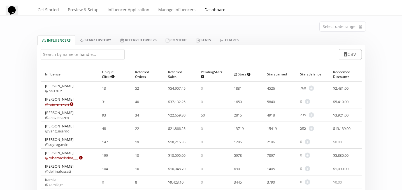
click at [90, 55] on input "text" at bounding box center [83, 54] width 84 height 11
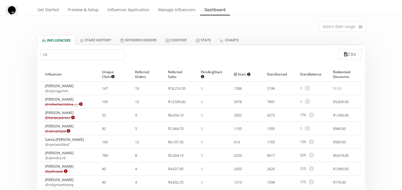
type input "r"
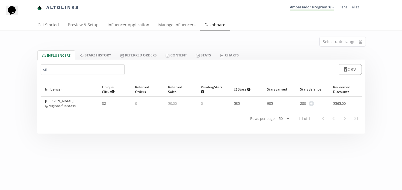
click at [65, 68] on input "sif" at bounding box center [83, 69] width 84 height 11
type input "[PERSON_NAME]"
click at [165, 26] on link "Manage Influencers" at bounding box center [177, 25] width 46 height 11
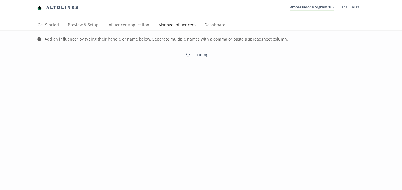
click at [168, 29] on link "Manage Influencers" at bounding box center [177, 25] width 46 height 11
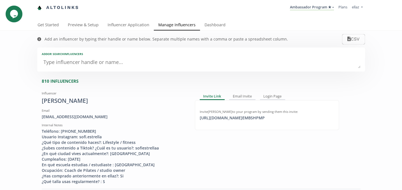
click at [121, 69] on div "Add or search INFLUENCERS" at bounding box center [201, 60] width 328 height 24
click at [118, 67] on textarea at bounding box center [201, 62] width 319 height 11
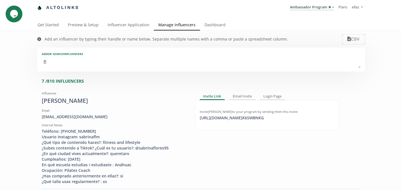
type textarea "flo"
type input "flo"
type input "FLO"
type textarea "flor"
type input "flor"
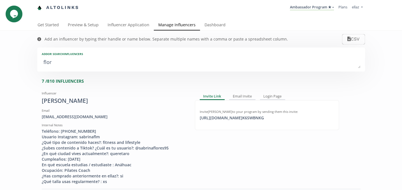
type input "FLOR"
type textarea "flore"
type input "flore"
type input "FLORE"
type textarea "[PERSON_NAME]"
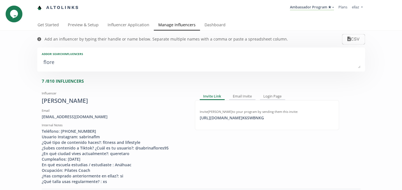
type input "[PERSON_NAME]"
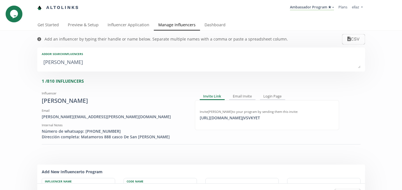
type textarea "florenc"
type input "florenc"
type input "FLORENC"
type textarea "florenci"
type input "florenci"
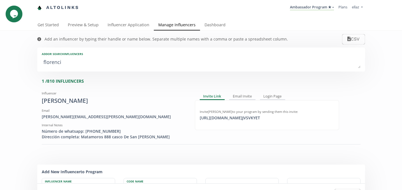
type input "FLORENCI"
type textarea "[PERSON_NAME]"
type input "[PERSON_NAME]"
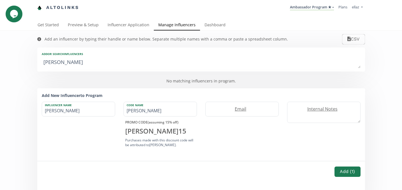
type textarea "florenci"
type input "florenci"
type input "FLORENCI"
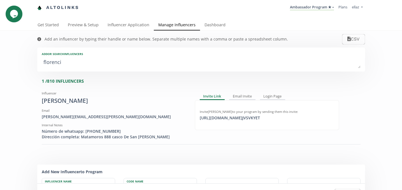
type textarea "[GEOGRAPHIC_DATA]"
type input "[GEOGRAPHIC_DATA]"
type textarea "[GEOGRAPHIC_DATA]"
click at [235, 120] on div "[URL][DOMAIN_NAME] JVSVKYET click to copy" at bounding box center [229, 118] width 67 height 6
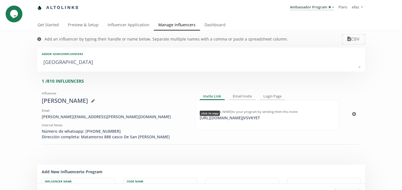
copy div "[URL]"
click at [212, 23] on link "Dashboard" at bounding box center [215, 25] width 30 height 11
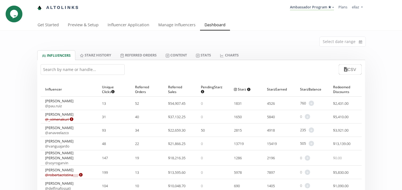
click at [80, 69] on input "text" at bounding box center [83, 69] width 84 height 11
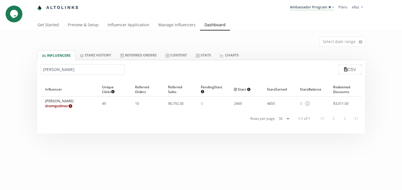
type input "[PERSON_NAME]"
click at [119, 26] on link "Influencer Application" at bounding box center [128, 25] width 51 height 11
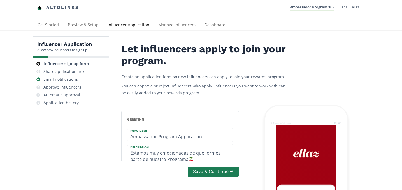
click at [75, 84] on div "Approve influencers" at bounding box center [70, 87] width 71 height 8
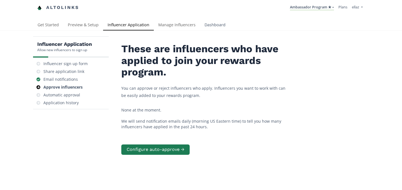
click at [228, 23] on link "Dashboard" at bounding box center [215, 25] width 30 height 11
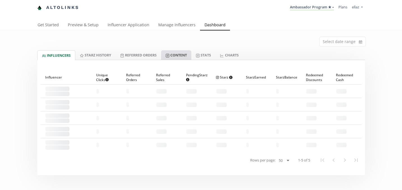
click at [188, 55] on link "Content" at bounding box center [176, 55] width 30 height 10
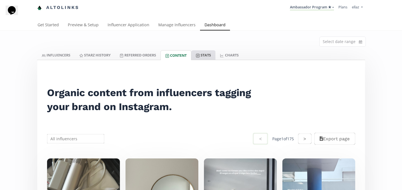
click at [203, 57] on link "Stats" at bounding box center [203, 55] width 24 height 10
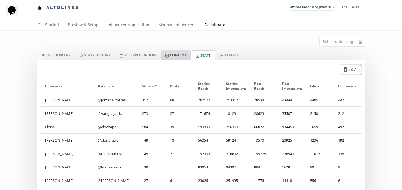
click at [175, 57] on link "Content" at bounding box center [175, 55] width 30 height 10
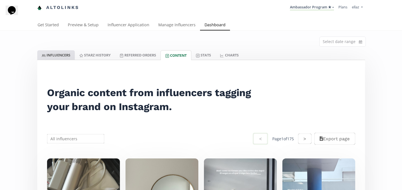
click at [69, 55] on link "INFLUENCERS" at bounding box center [56, 55] width 38 height 10
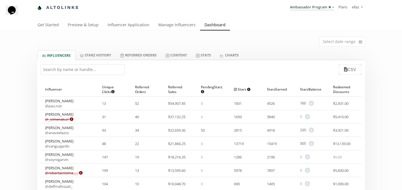
click at [67, 68] on input "text" at bounding box center [83, 69] width 84 height 11
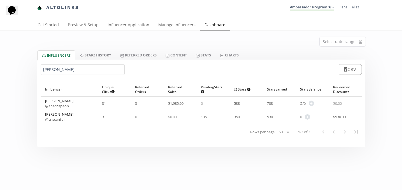
type input "[PERSON_NAME]"
click at [67, 128] on nav "Rows per page: 25 50 100 All 1-2 of 2" at bounding box center [201, 132] width 321 height 17
click at [179, 55] on link "Content" at bounding box center [176, 55] width 30 height 10
